Goal: Task Accomplishment & Management: Manage account settings

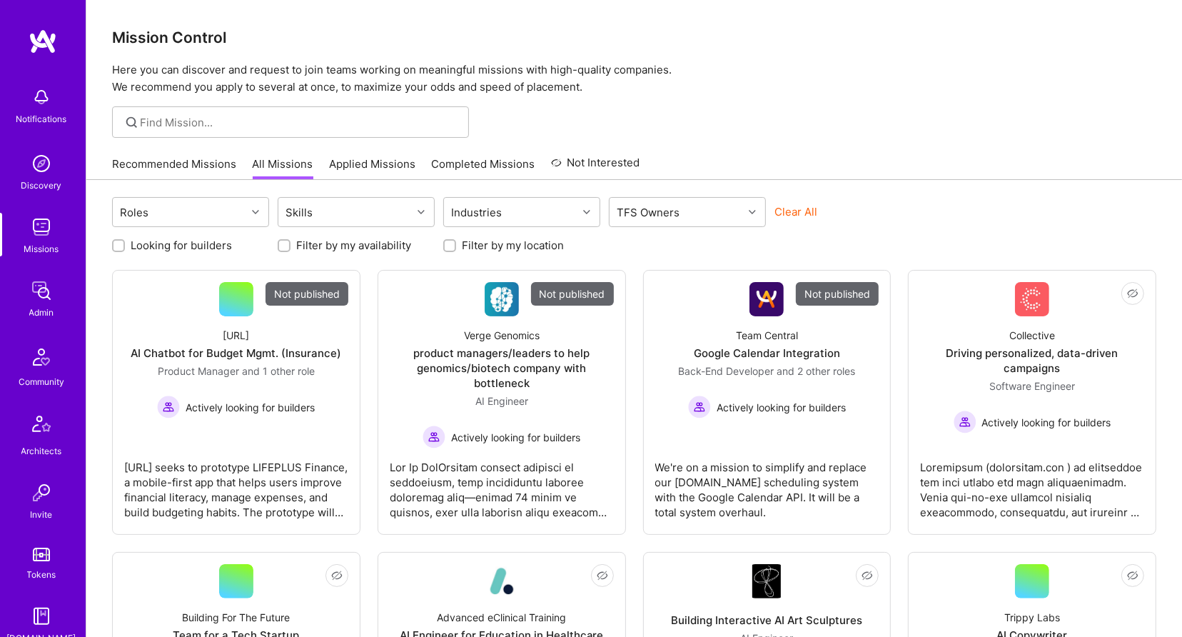
click at [35, 280] on img at bounding box center [41, 290] width 29 height 29
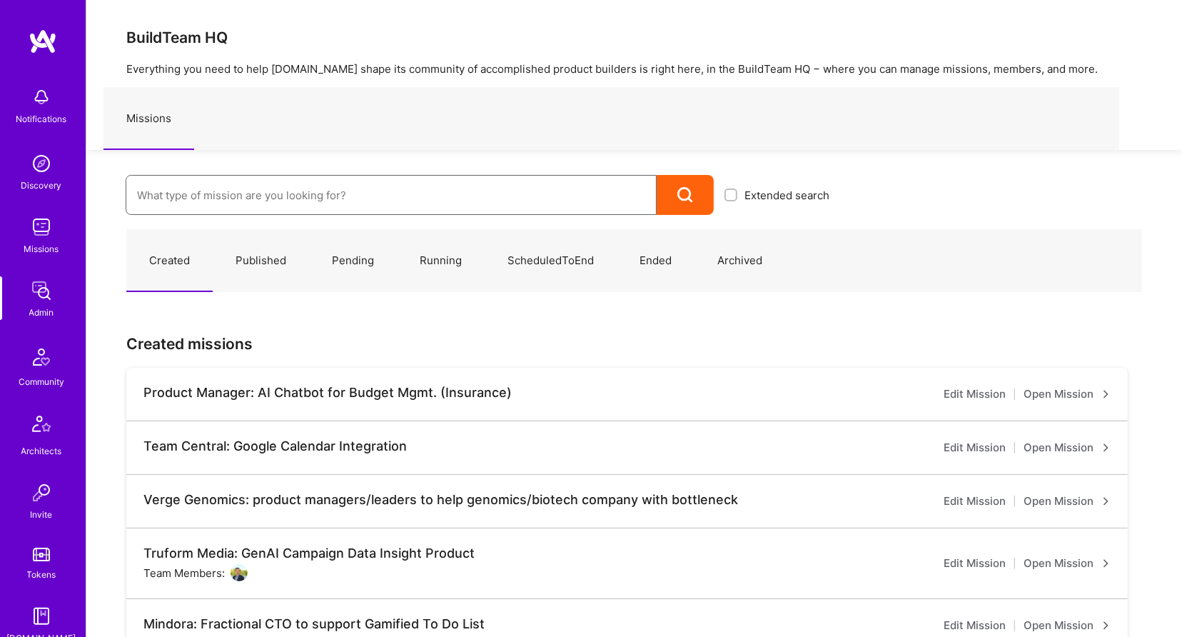
click at [248, 209] on input at bounding box center [391, 195] width 508 height 36
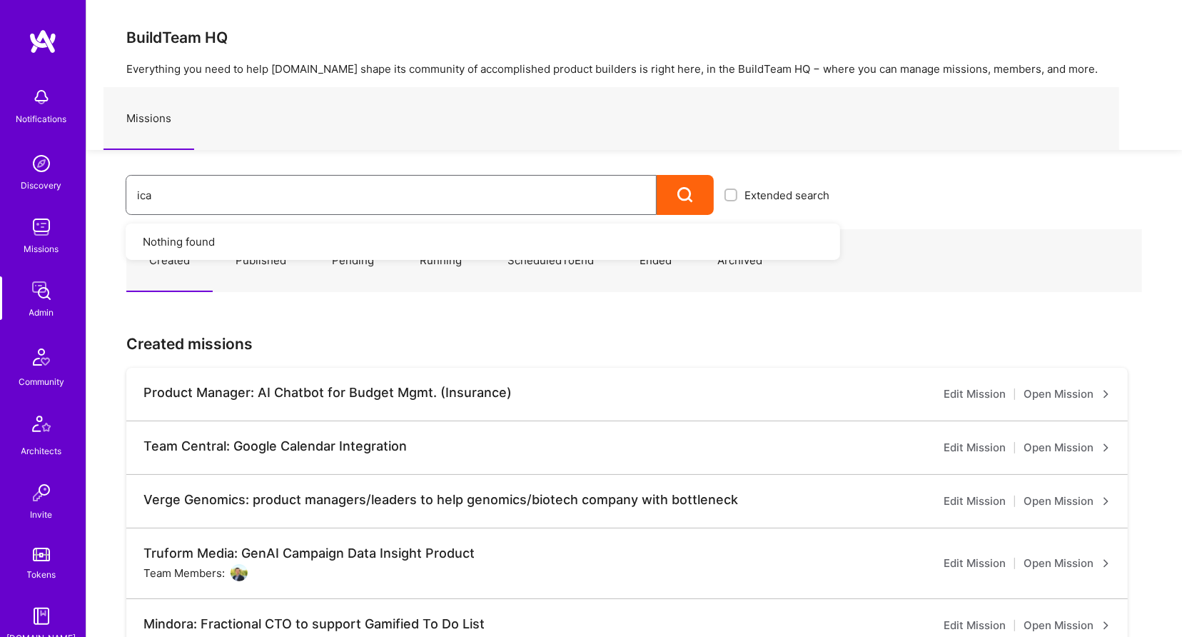
type input "icap"
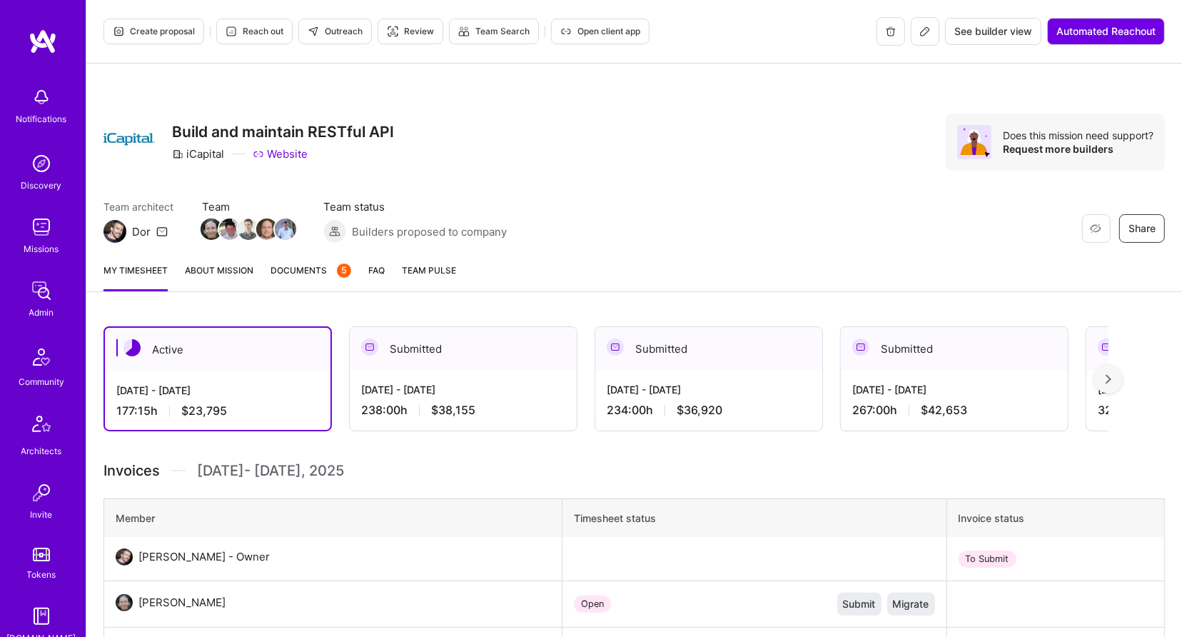
click at [928, 36] on icon at bounding box center [924, 31] width 11 height 11
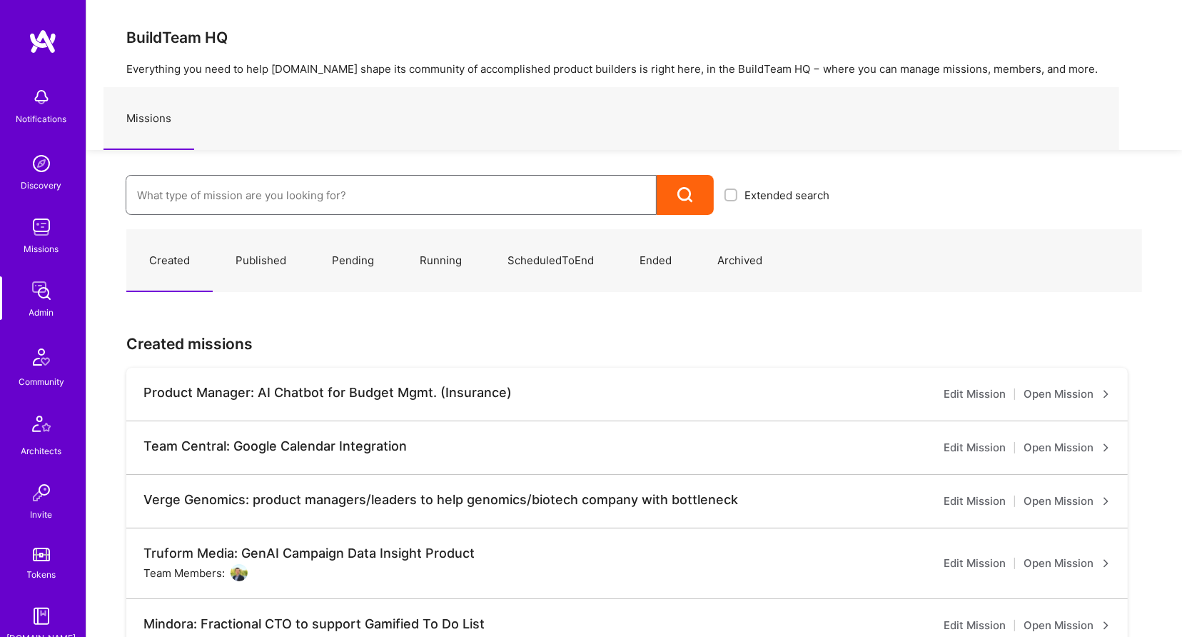
click at [182, 206] on input at bounding box center [391, 195] width 508 height 36
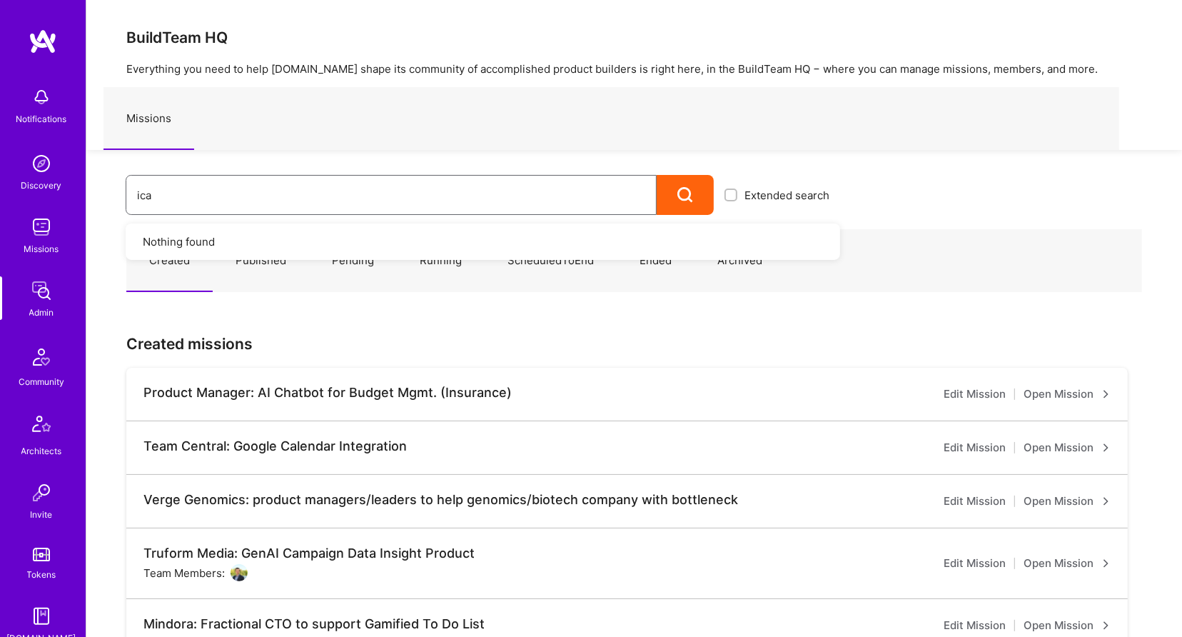
type input "icap"
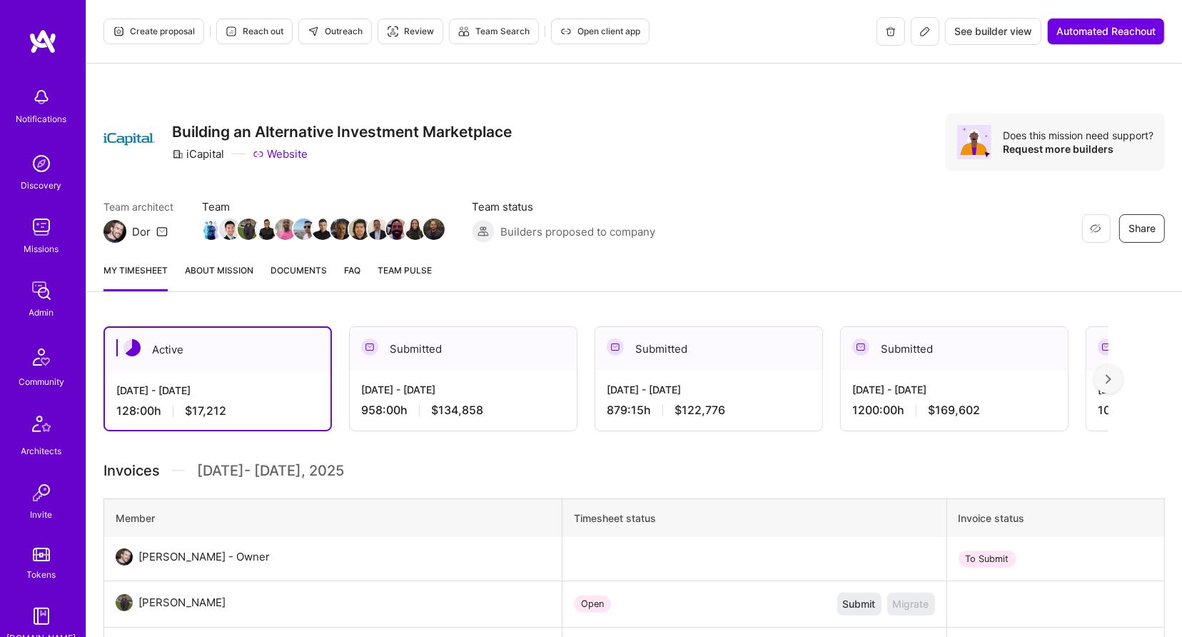
click at [929, 31] on icon at bounding box center [924, 31] width 11 height 11
click at [914, 33] on button at bounding box center [925, 31] width 29 height 29
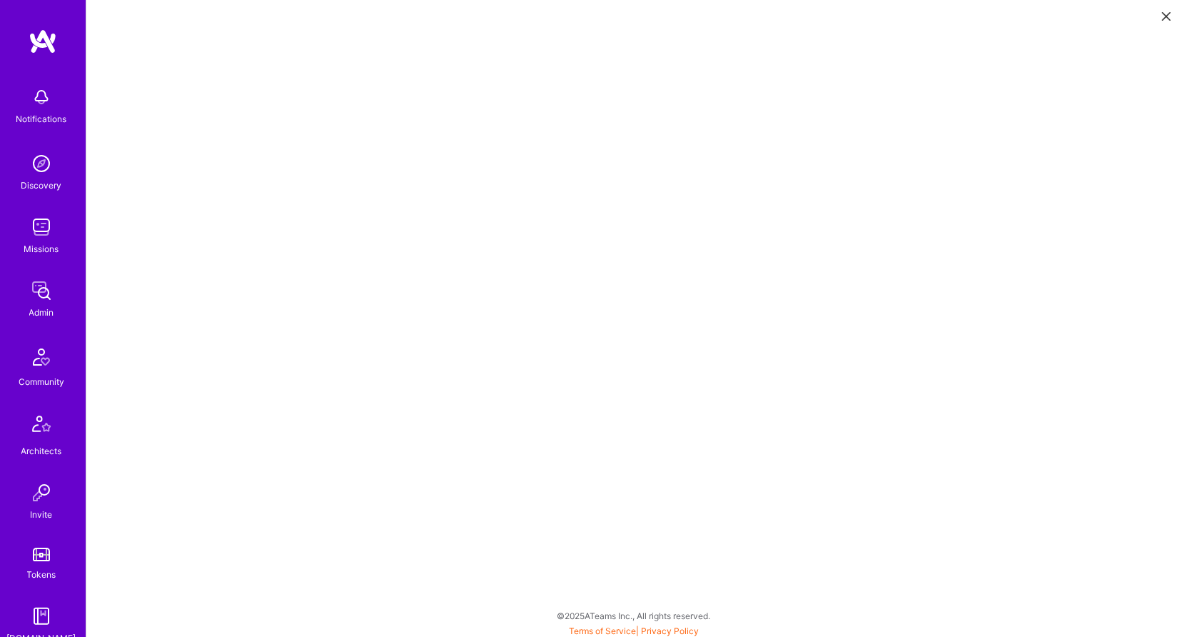
click at [51, 266] on div "Notifications Discovery Missions Admin Community Architects Invite Tokens A.Gui…" at bounding box center [43, 457] width 86 height 754
click at [44, 293] on img at bounding box center [41, 290] width 29 height 29
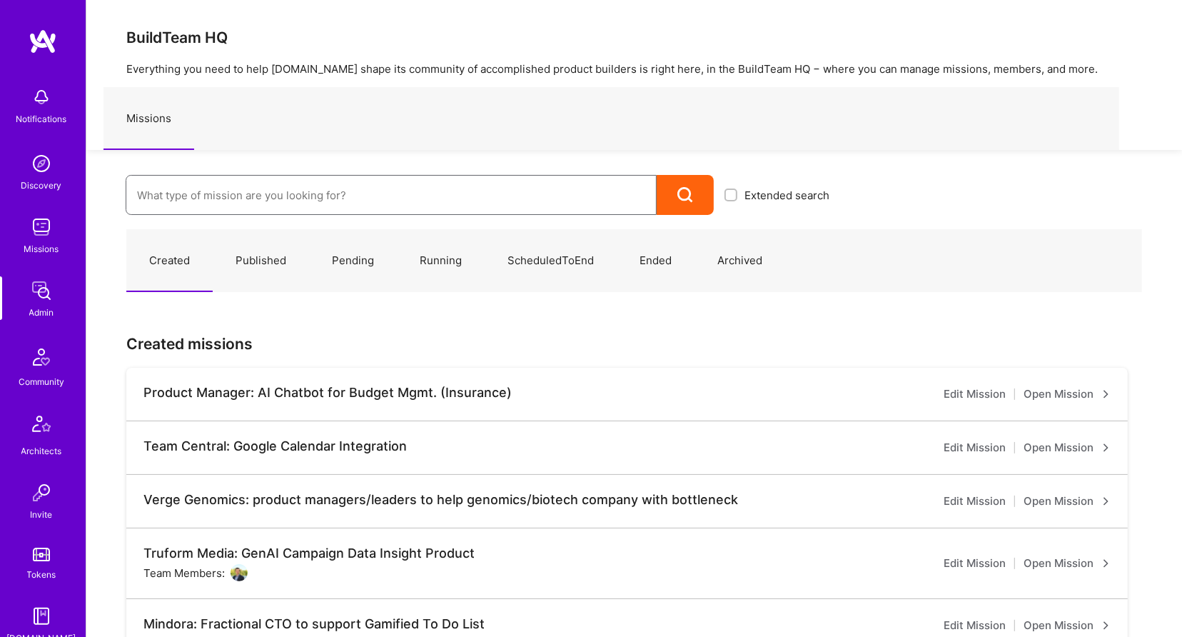
click at [352, 191] on input at bounding box center [391, 195] width 508 height 36
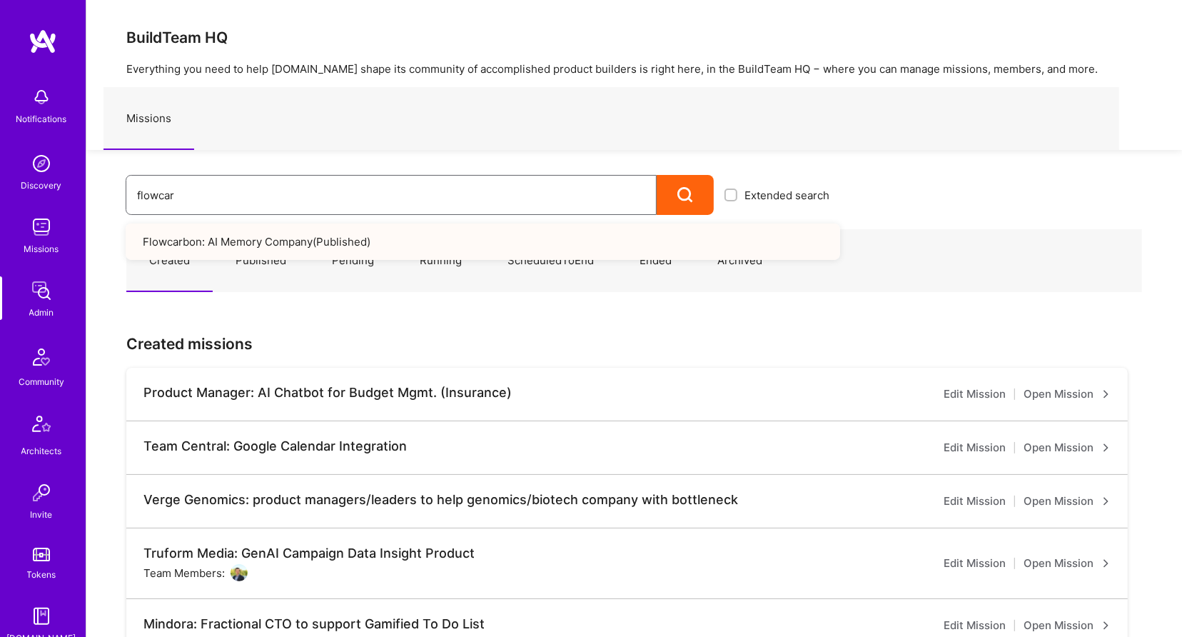
type input "flowcar"
click at [373, 233] on link "Flowcarbon: AI Memory Company ( Published )" at bounding box center [483, 241] width 714 height 36
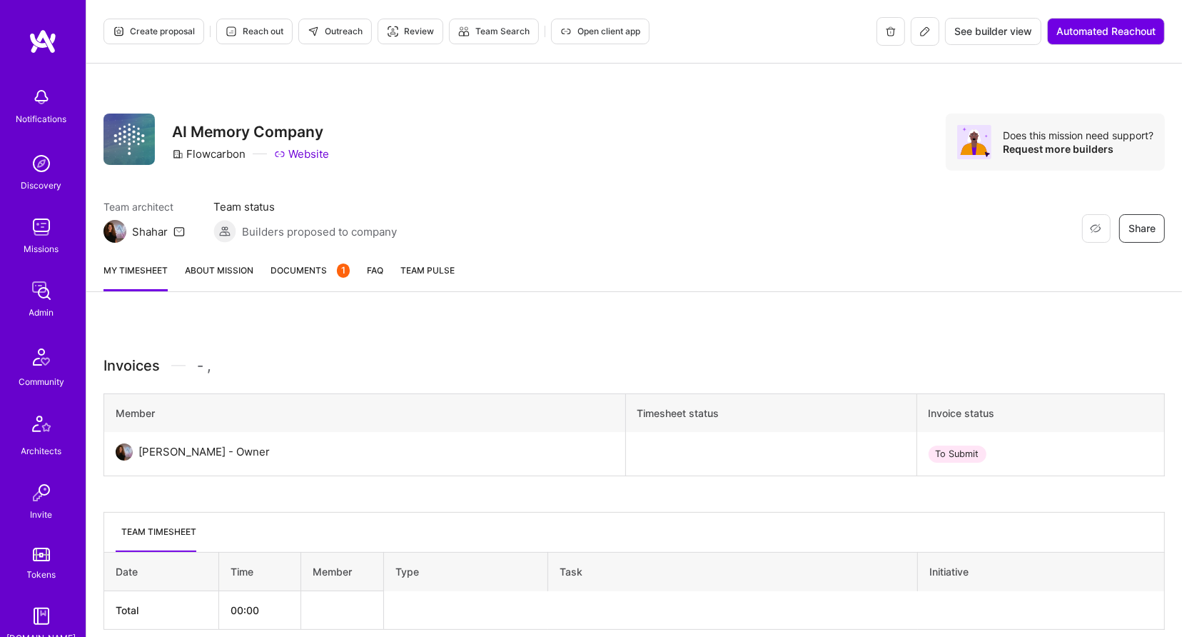
click at [923, 36] on icon at bounding box center [924, 31] width 11 height 11
